Goal: Task Accomplishment & Management: Manage account settings

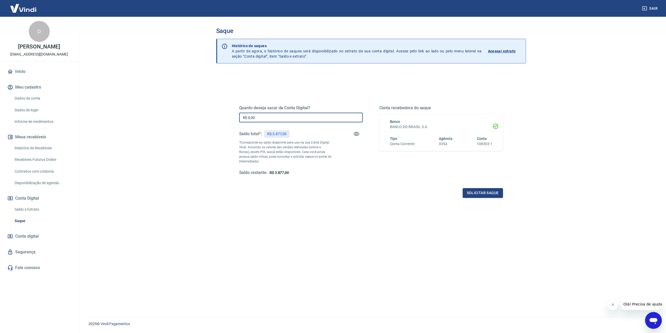
click at [273, 120] on input "R$ 0,00" at bounding box center [301, 118] width 124 height 10
type input "R$ 3.877,00"
click at [485, 195] on button "Solicitar saque" at bounding box center [483, 193] width 40 height 10
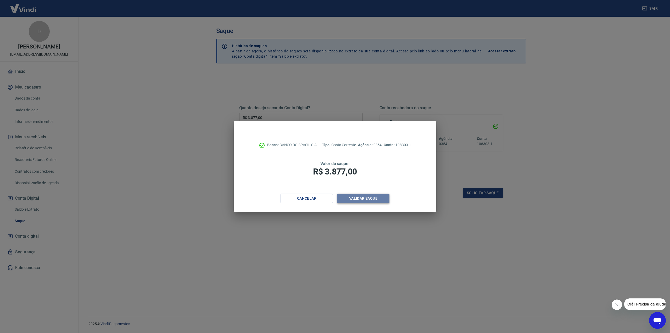
click at [386, 200] on button "Validar saque" at bounding box center [363, 198] width 52 height 10
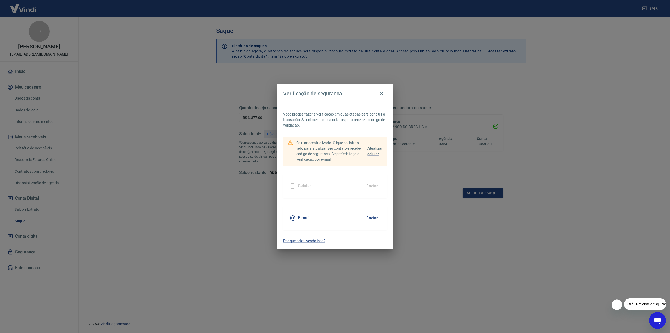
click at [369, 219] on button "Enviar" at bounding box center [372, 217] width 17 height 11
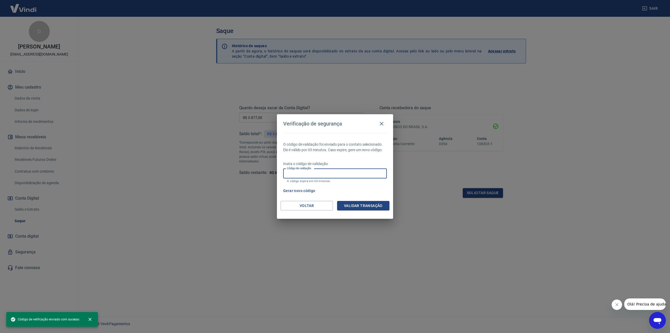
click at [331, 175] on input "Código de validação" at bounding box center [335, 174] width 104 height 10
paste input "256326"
type input "256326"
click at [364, 207] on button "Validar transação" at bounding box center [363, 206] width 52 height 10
